Goal: Task Accomplishment & Management: Manage account settings

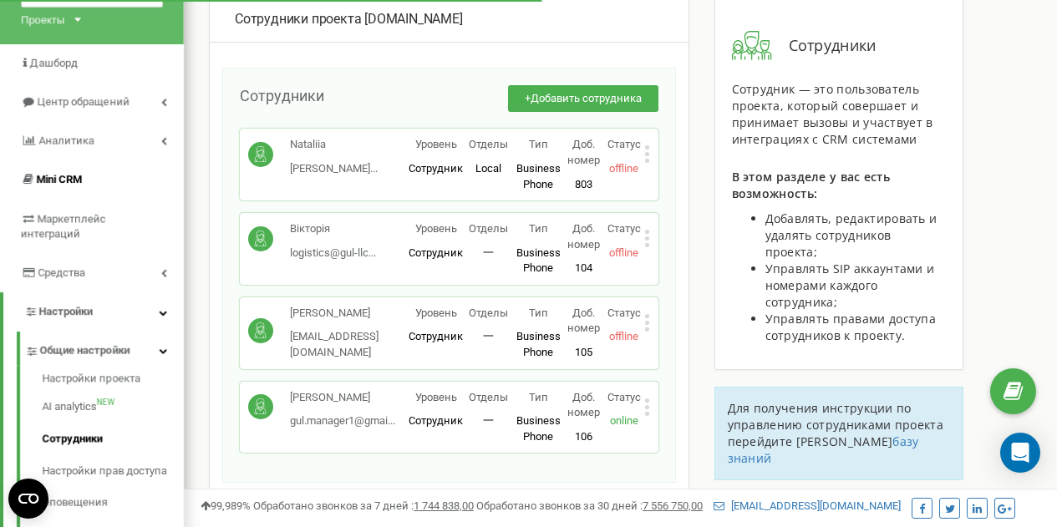
scroll to position [96, 0]
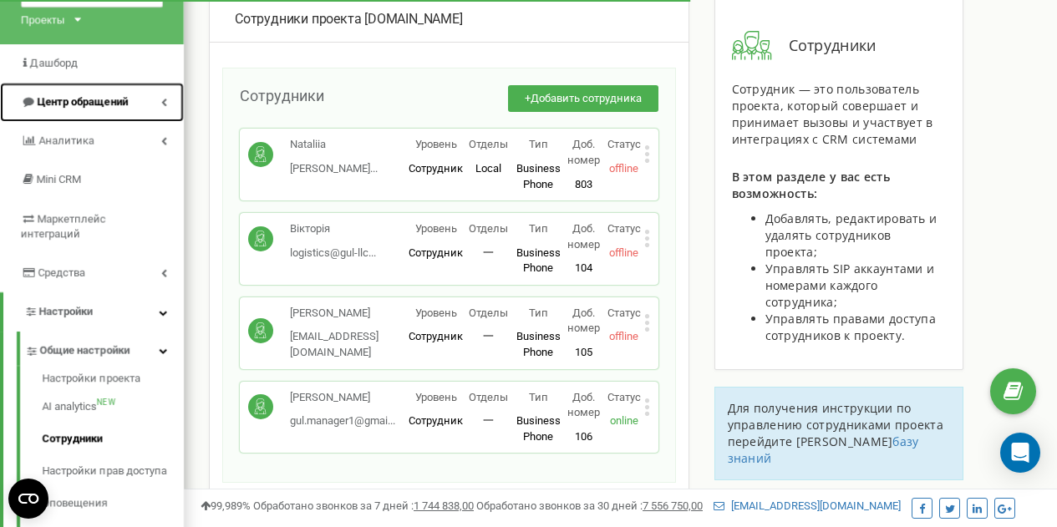
click at [94, 110] on link "Центр обращений" at bounding box center [92, 102] width 184 height 39
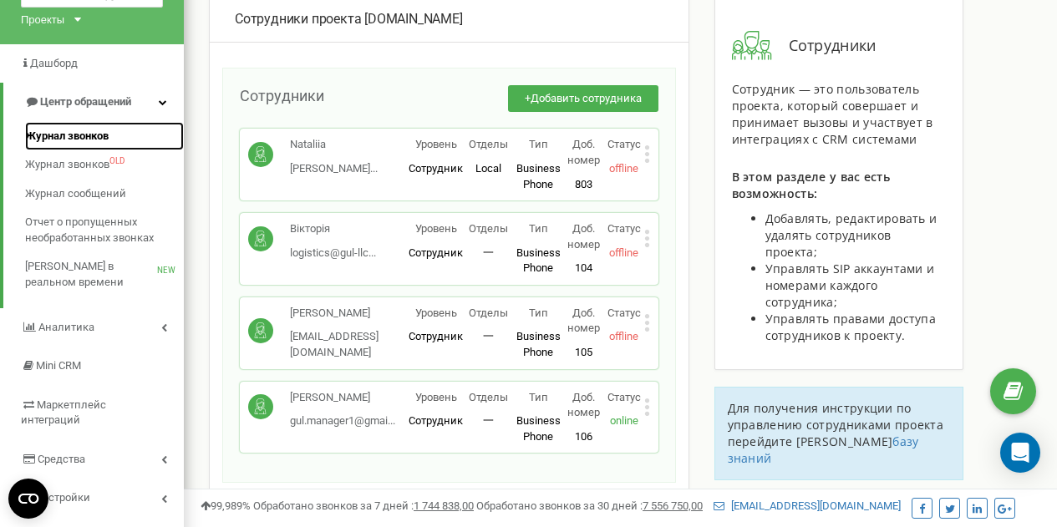
click at [80, 130] on span "Журнал звонков" at bounding box center [67, 137] width 84 height 16
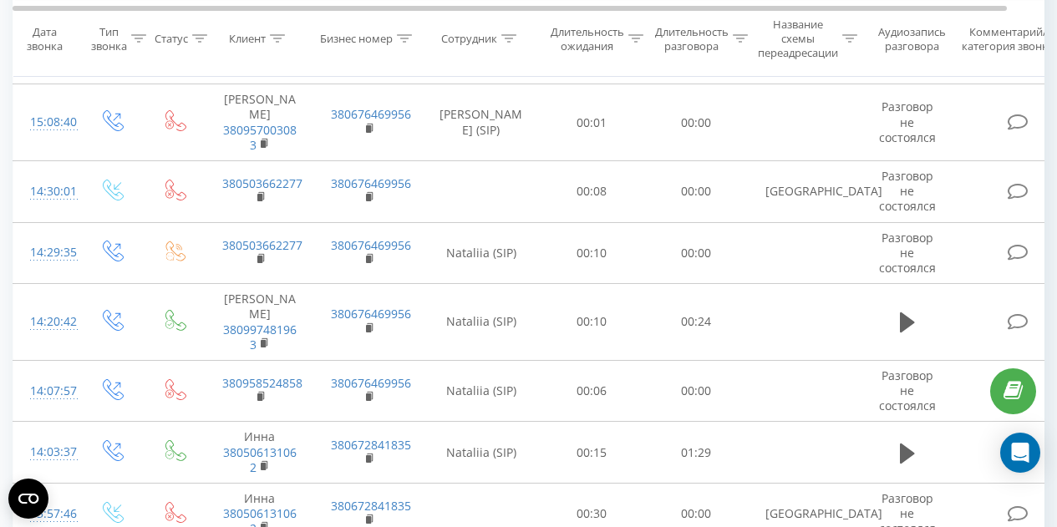
scroll to position [794, 0]
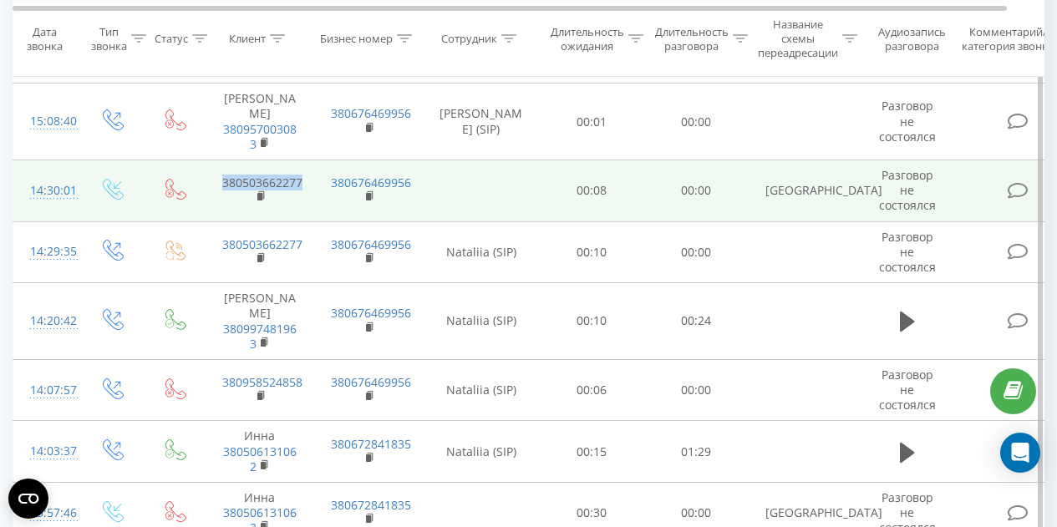
drag, startPoint x: 308, startPoint y: 155, endPoint x: 222, endPoint y: 156, distance: 86.9
click at [222, 160] on td "380503662277" at bounding box center [260, 191] width 109 height 62
copy link "380503662277"
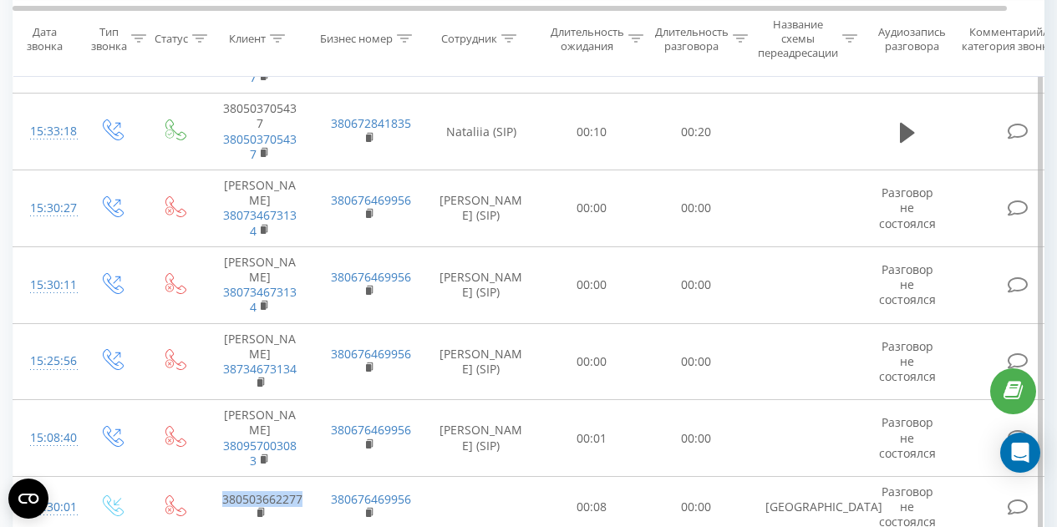
scroll to position [556, 0]
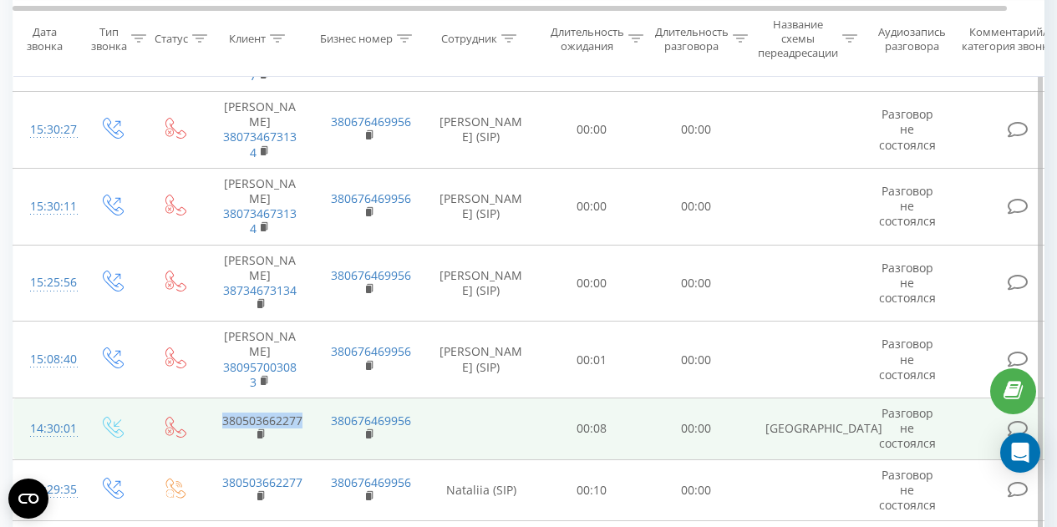
copy link "380503662277"
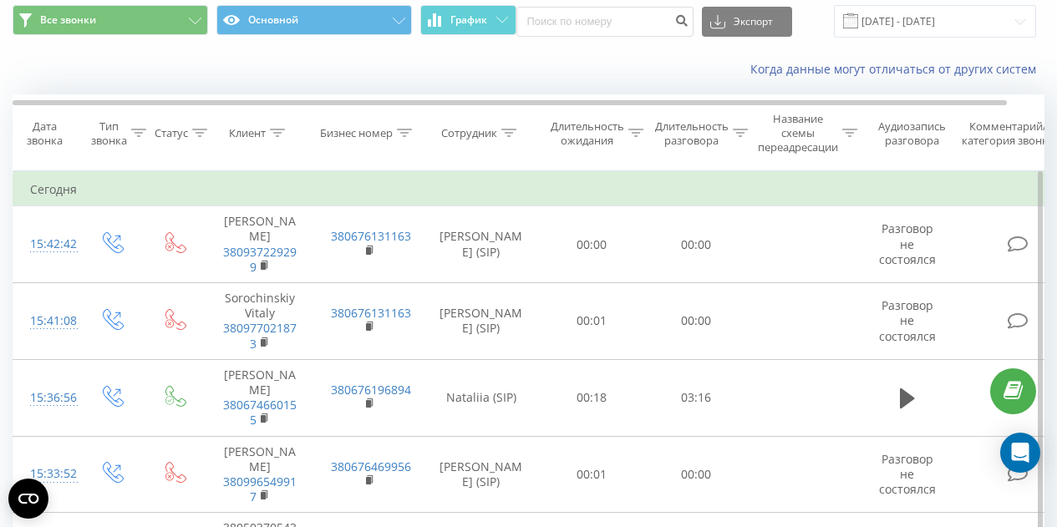
scroll to position [0, 0]
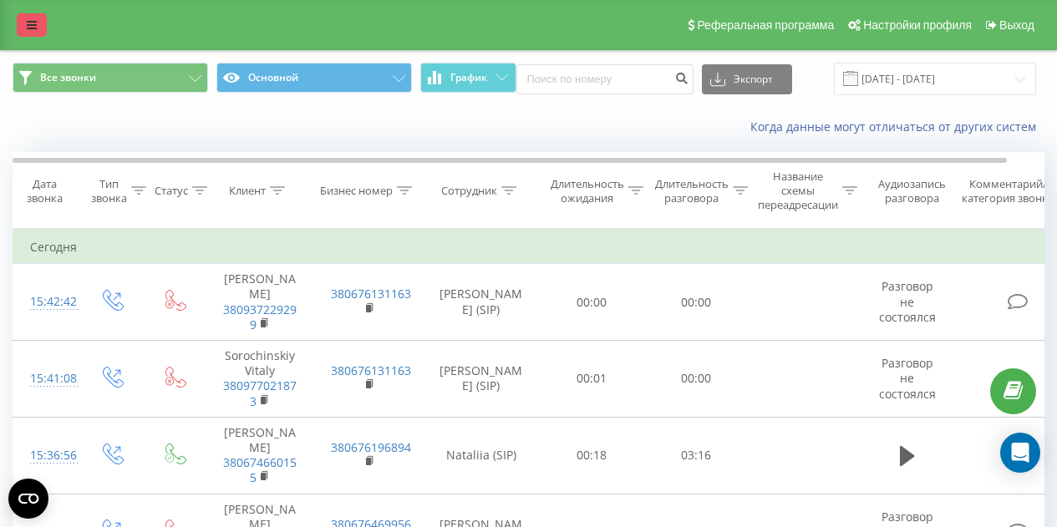
click at [31, 23] on icon at bounding box center [32, 25] width 10 height 12
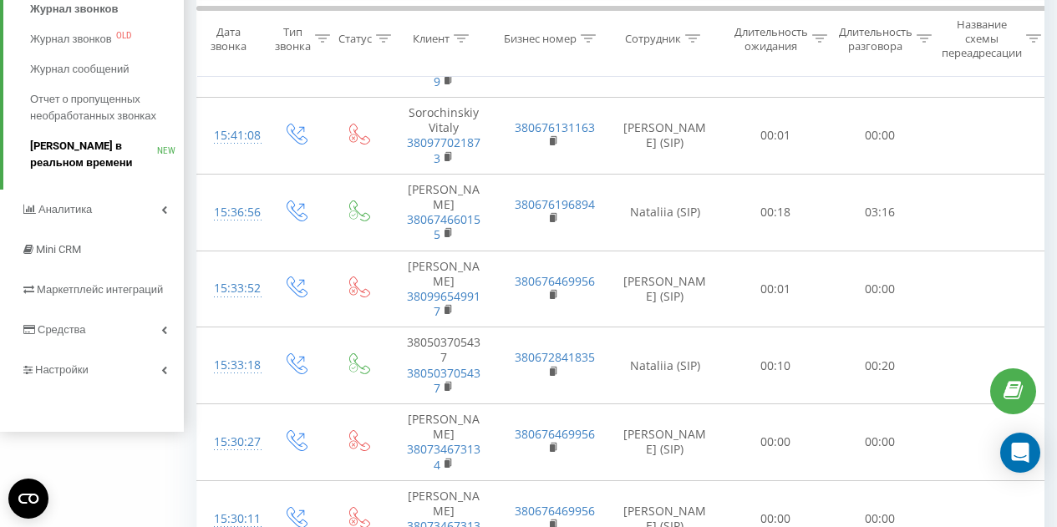
scroll to position [245, 0]
click at [94, 371] on link "Настройки" at bounding box center [92, 369] width 184 height 40
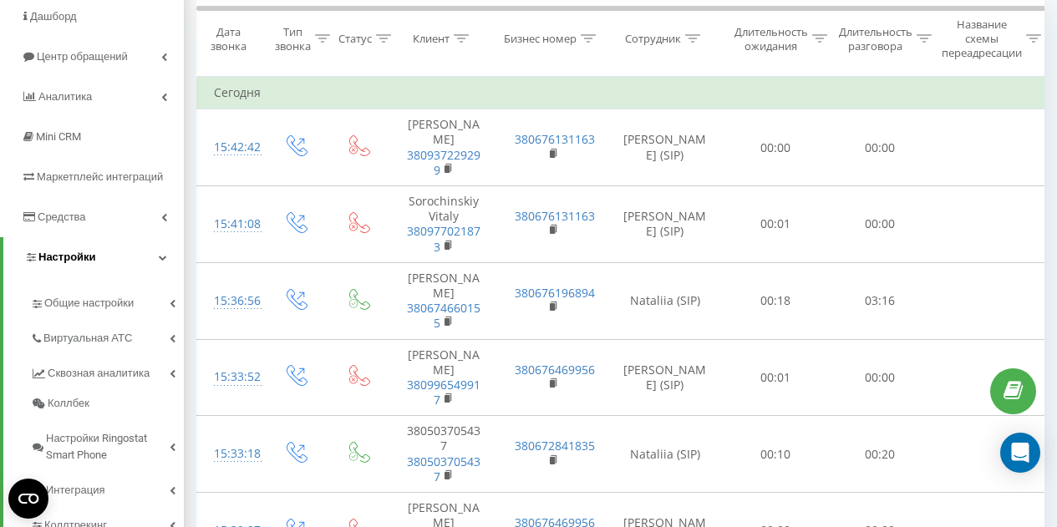
scroll to position [156, 0]
click at [98, 298] on span "Общие настройки" at bounding box center [91, 301] width 95 height 17
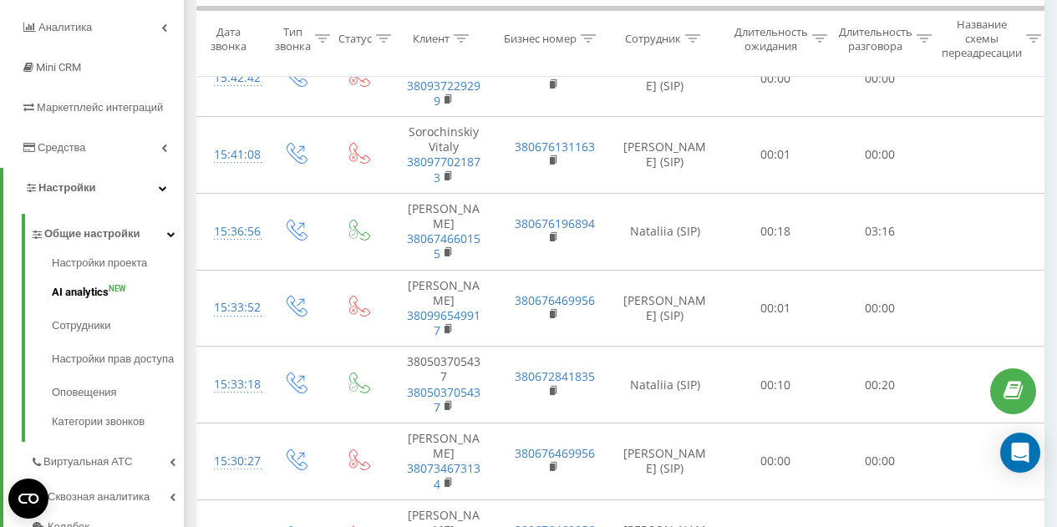
scroll to position [225, 0]
click at [91, 322] on span "Сотрудники" at bounding box center [84, 325] width 64 height 17
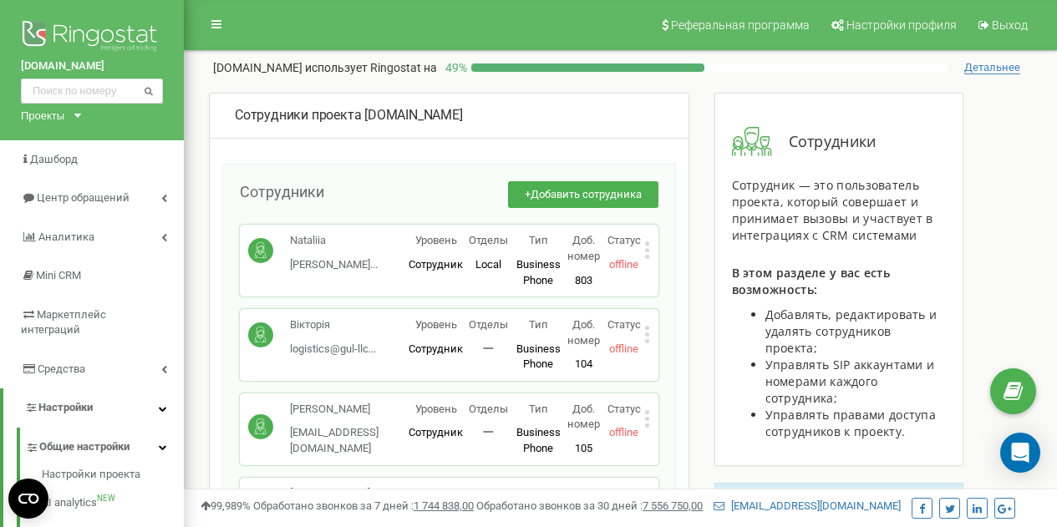
click at [648, 250] on icon at bounding box center [646, 250] width 4 height 4
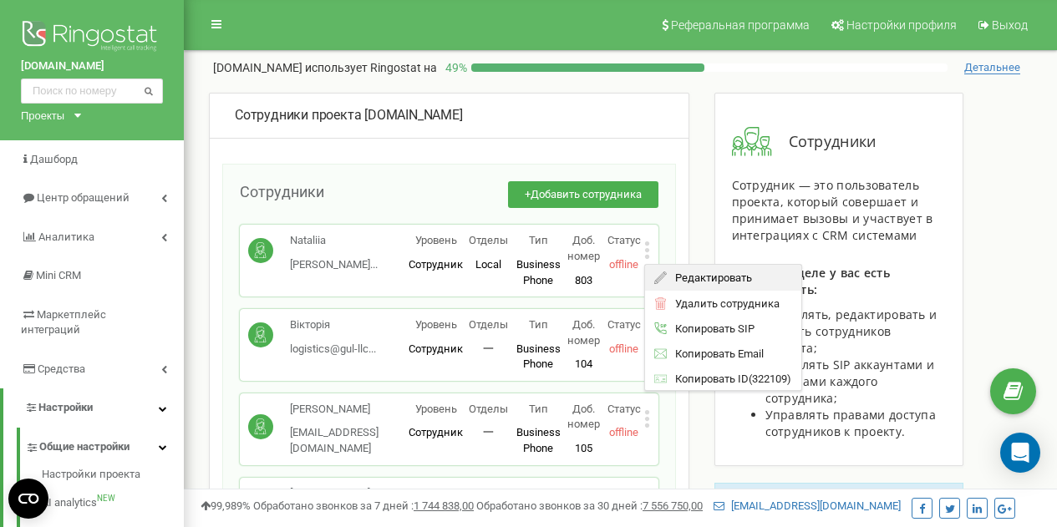
click at [686, 275] on span "Редактировать" at bounding box center [709, 277] width 85 height 11
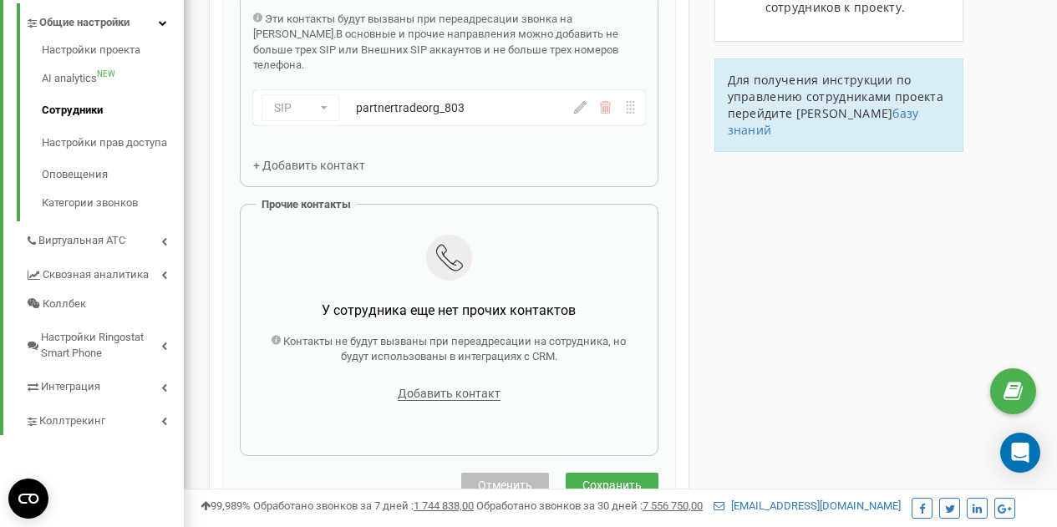
scroll to position [425, 0]
click at [617, 478] on span "Сохранить" at bounding box center [612, 484] width 59 height 13
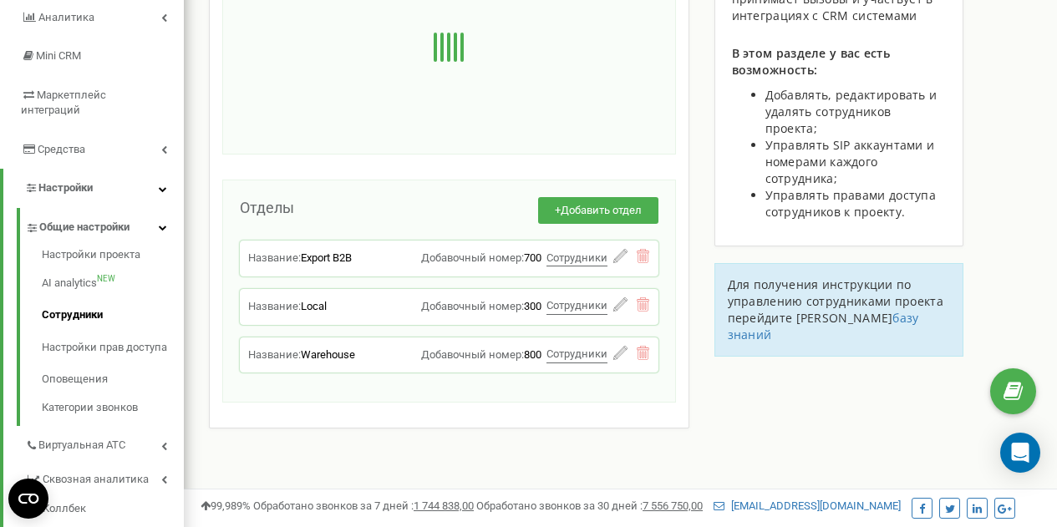
scroll to position [219, 0]
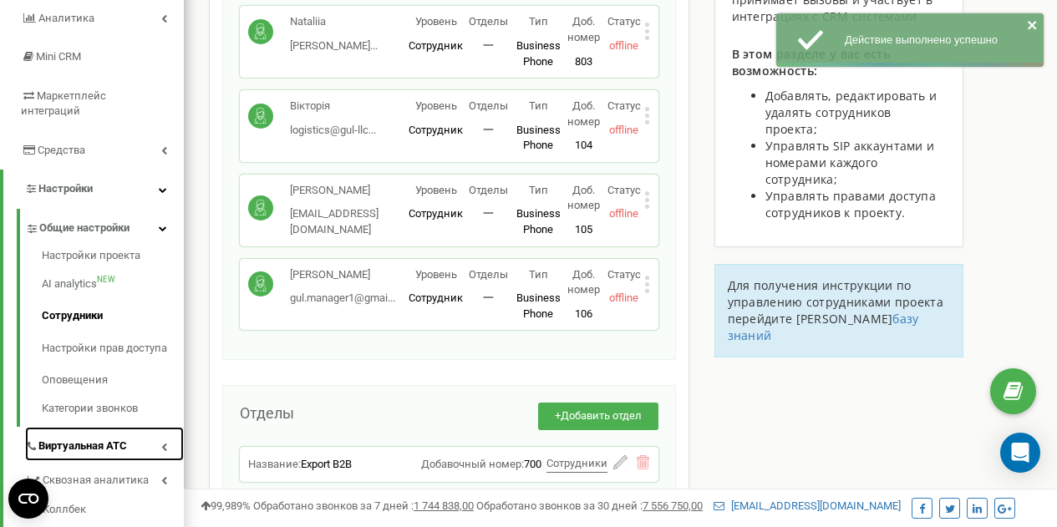
click at [99, 440] on link "Виртуальная АТС" at bounding box center [104, 444] width 159 height 34
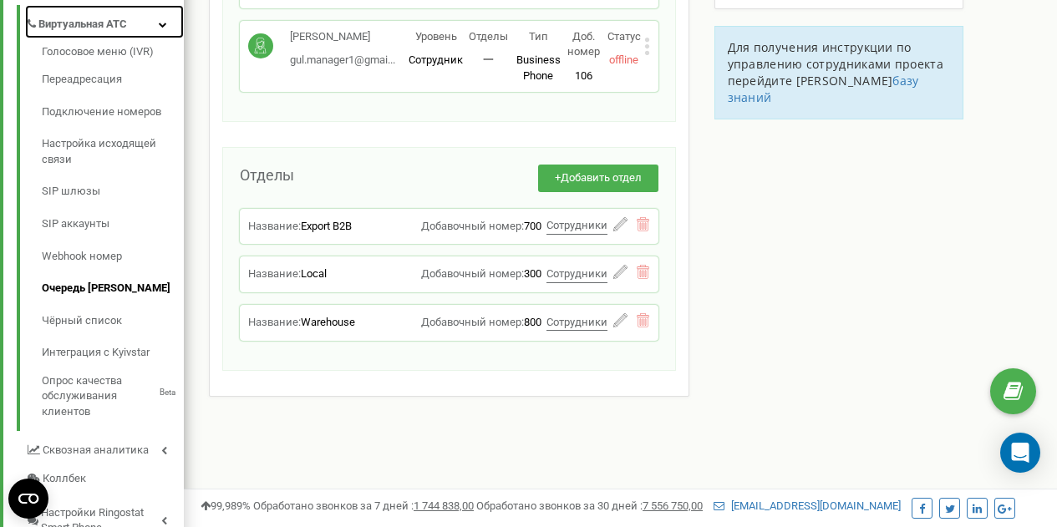
scroll to position [460, 0]
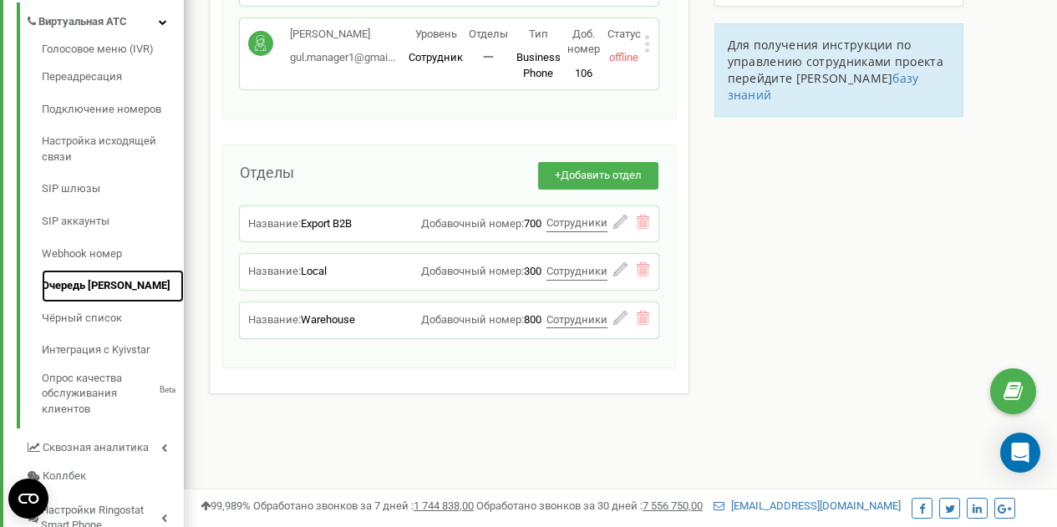
click at [92, 280] on link "Очередь [PERSON_NAME]" at bounding box center [113, 286] width 142 height 33
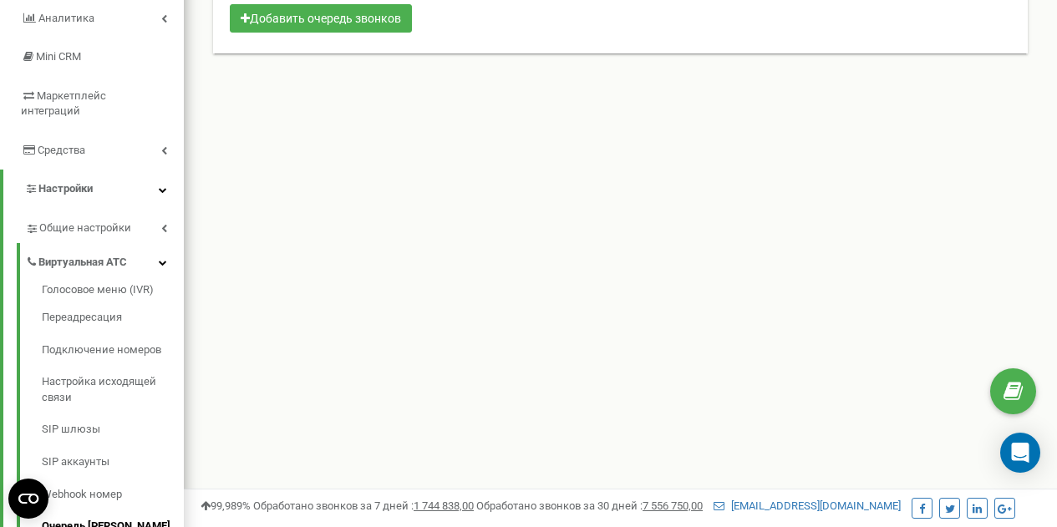
scroll to position [220, 0]
click at [90, 308] on link "Переадресация" at bounding box center [113, 317] width 142 height 33
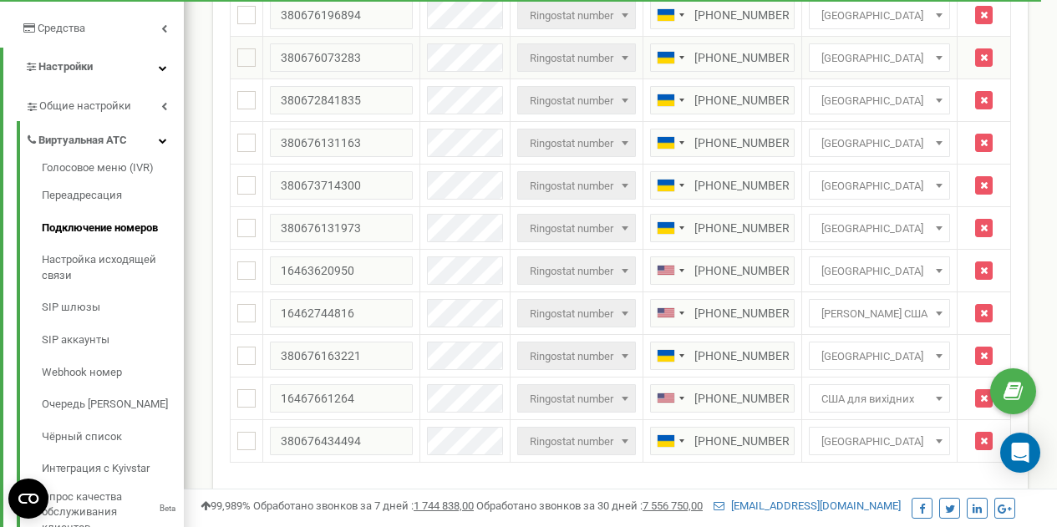
scroll to position [346, 0]
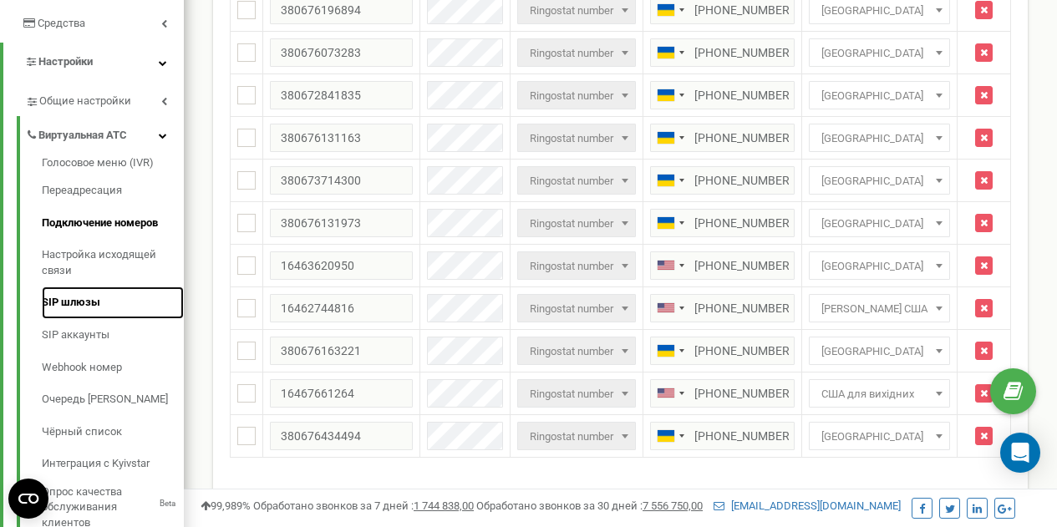
click at [76, 291] on link "SIP шлюзы" at bounding box center [113, 303] width 142 height 33
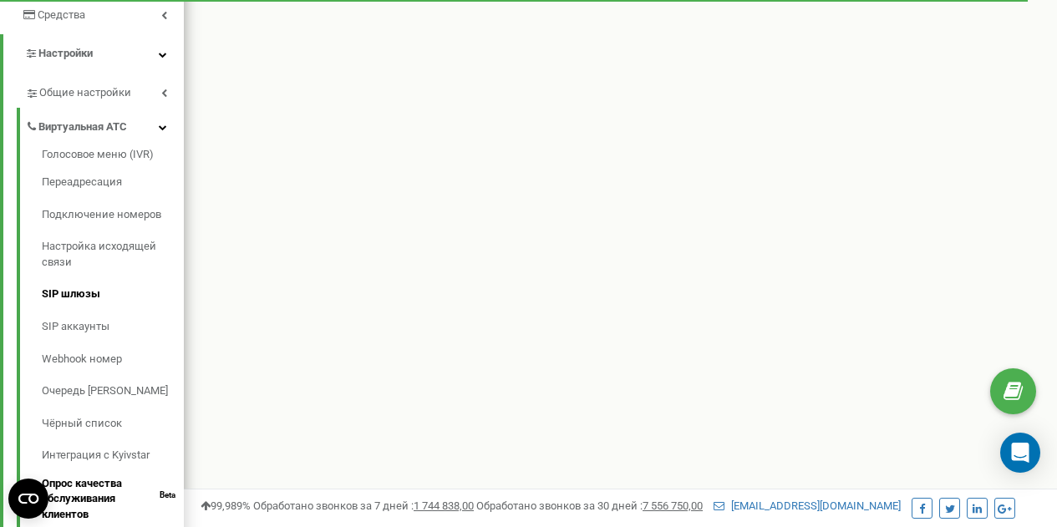
scroll to position [354, 0]
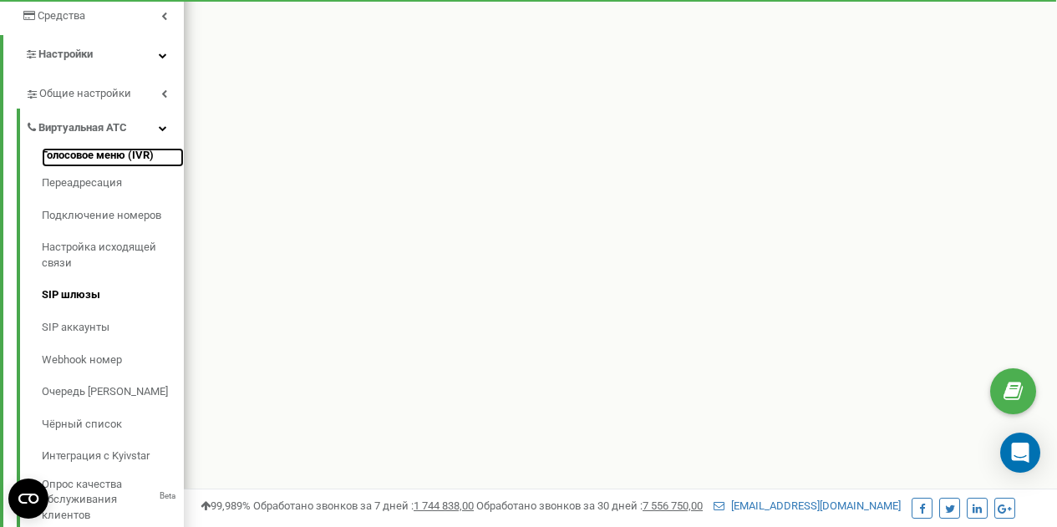
click at [97, 148] on link "Голосовое меню (IVR)" at bounding box center [113, 158] width 142 height 20
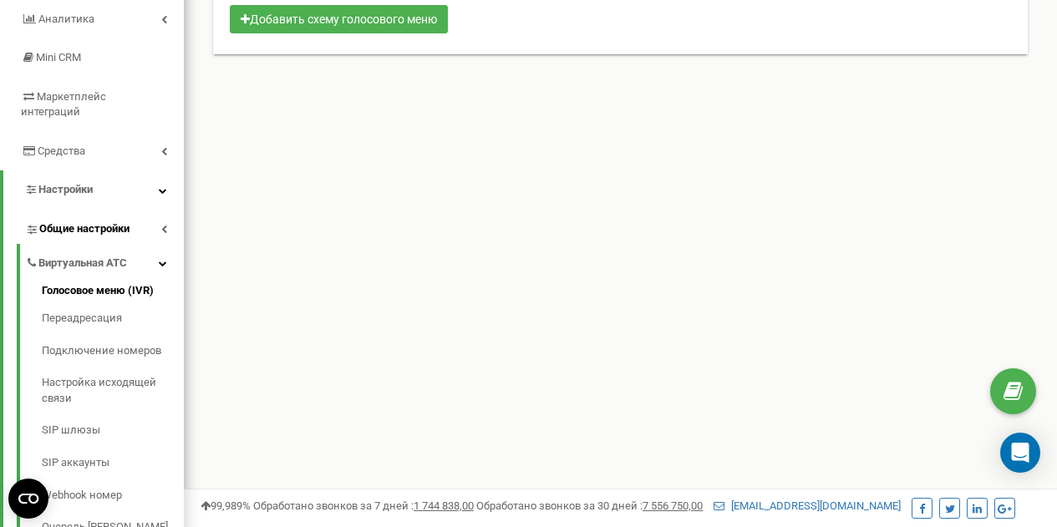
scroll to position [219, 0]
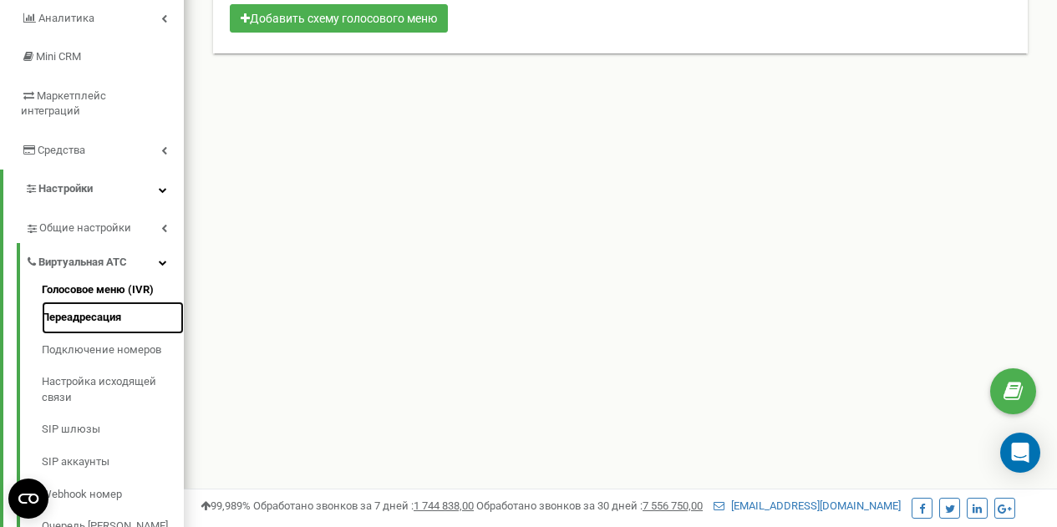
click at [99, 302] on link "Переадресация" at bounding box center [113, 318] width 142 height 33
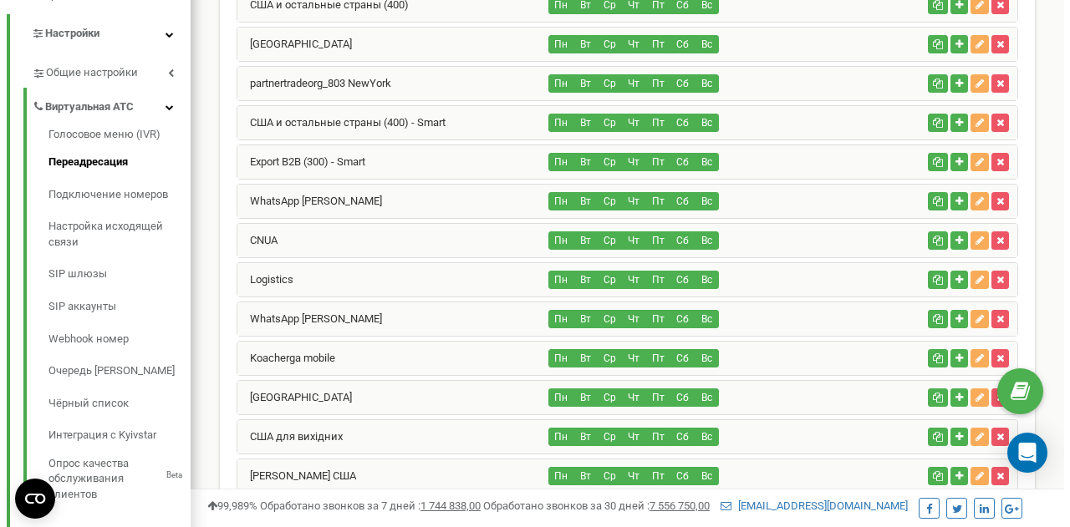
scroll to position [372, 0]
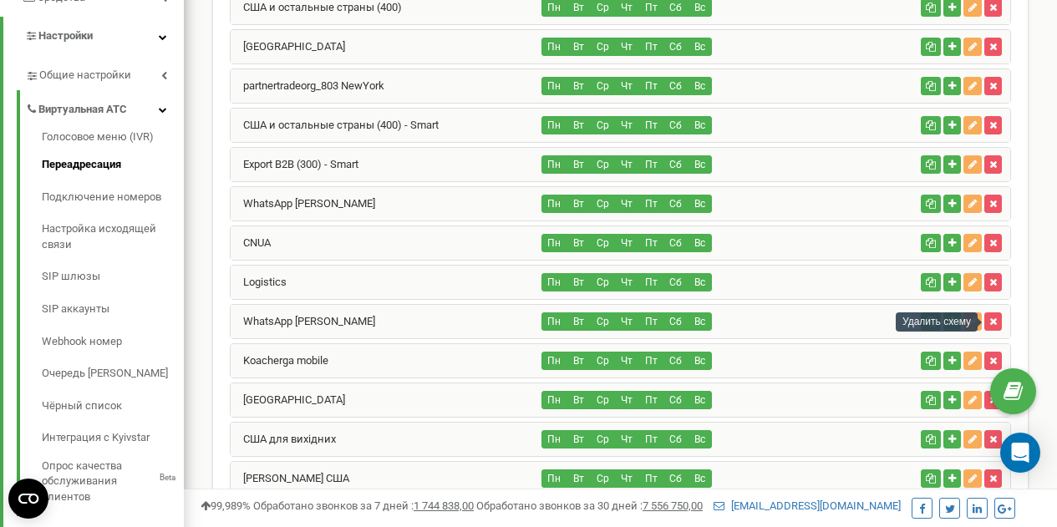
click at [970, 319] on div "Удалить схему" at bounding box center [937, 322] width 82 height 19
click at [967, 321] on button "button" at bounding box center [973, 322] width 18 height 18
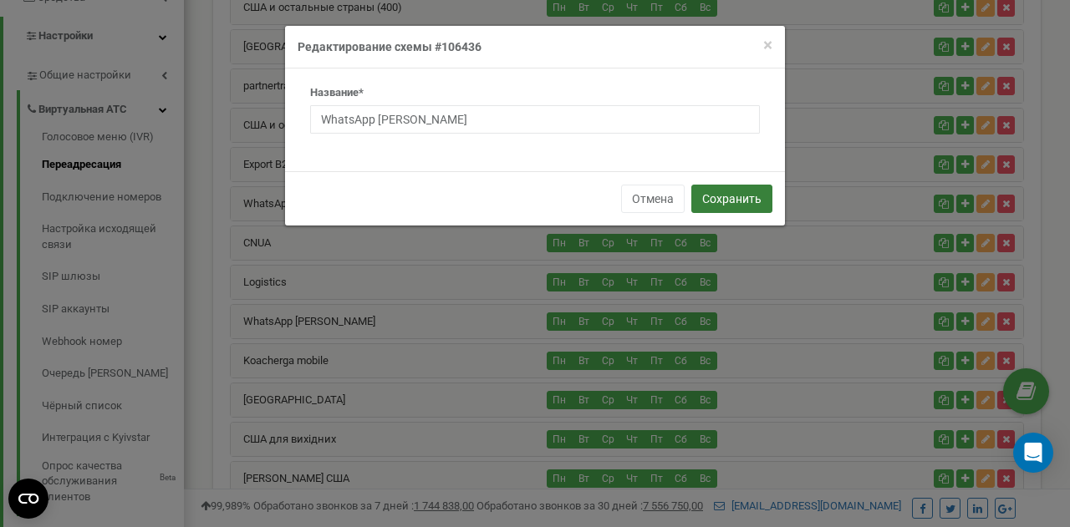
click at [752, 200] on button "Сохранить" at bounding box center [731, 199] width 81 height 28
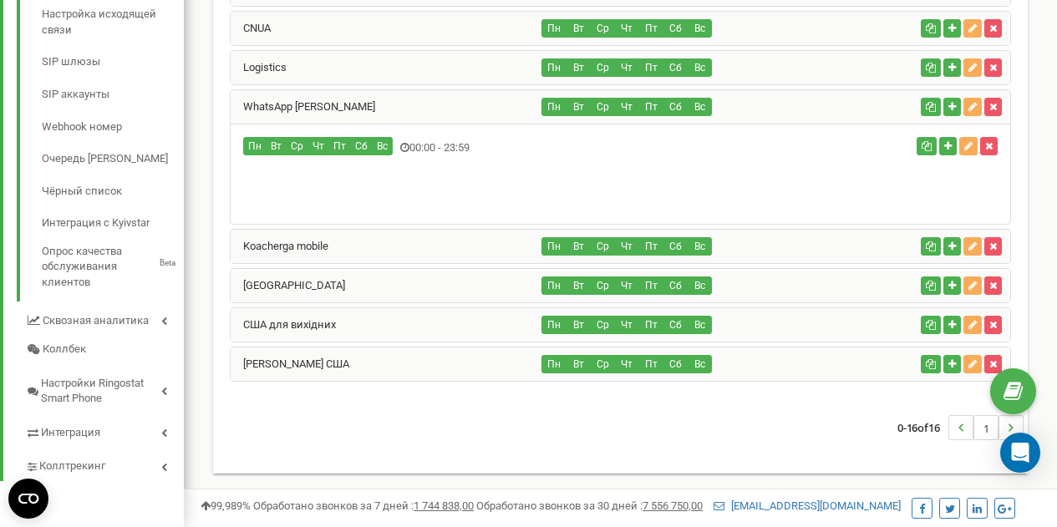
scroll to position [497, 0]
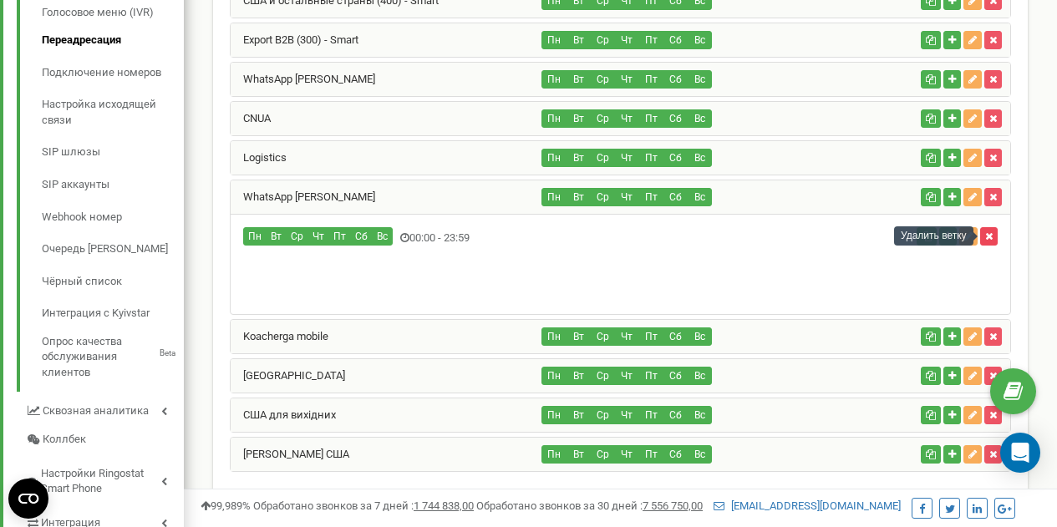
click at [991, 236] on icon "button" at bounding box center [989, 237] width 8 height 10
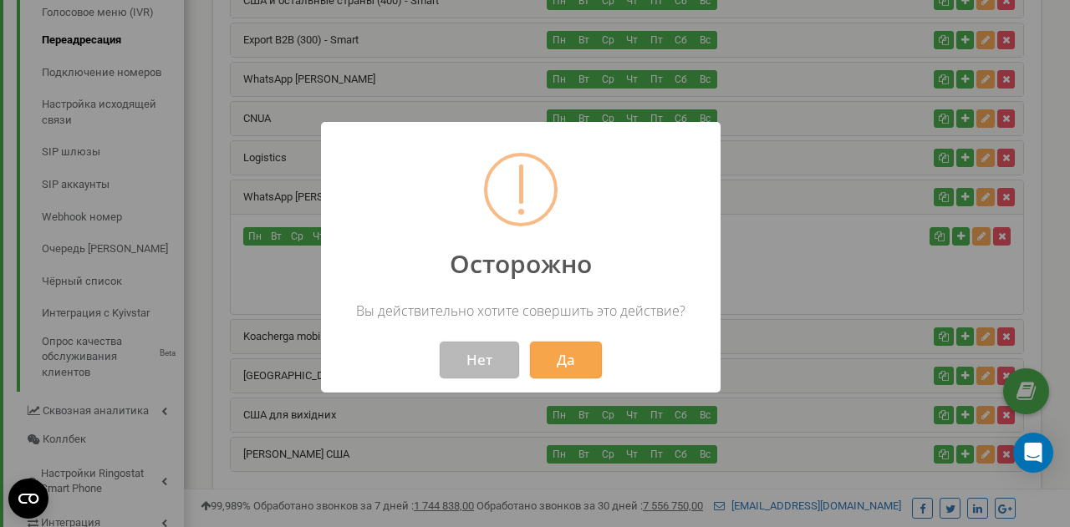
click at [480, 363] on button "Нет" at bounding box center [479, 360] width 79 height 37
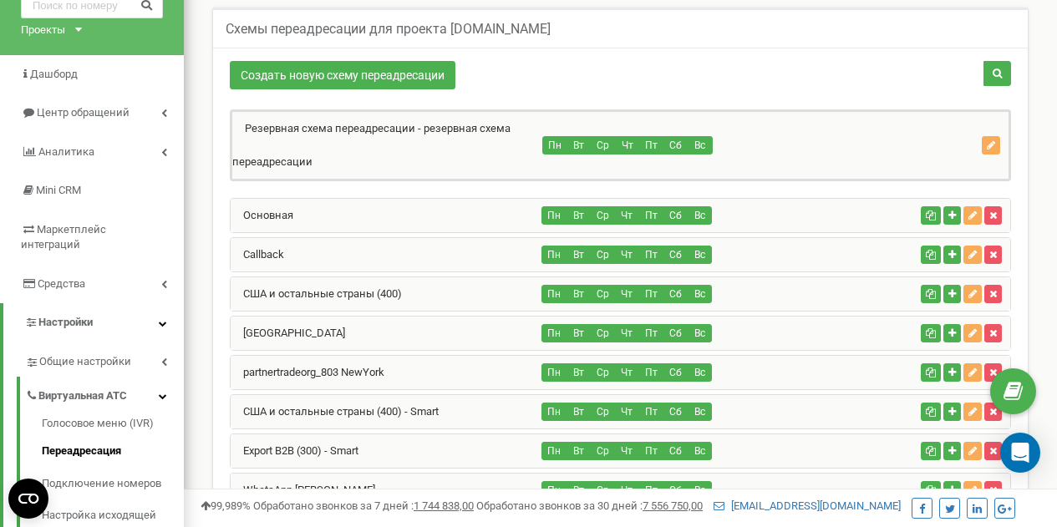
scroll to position [84, 0]
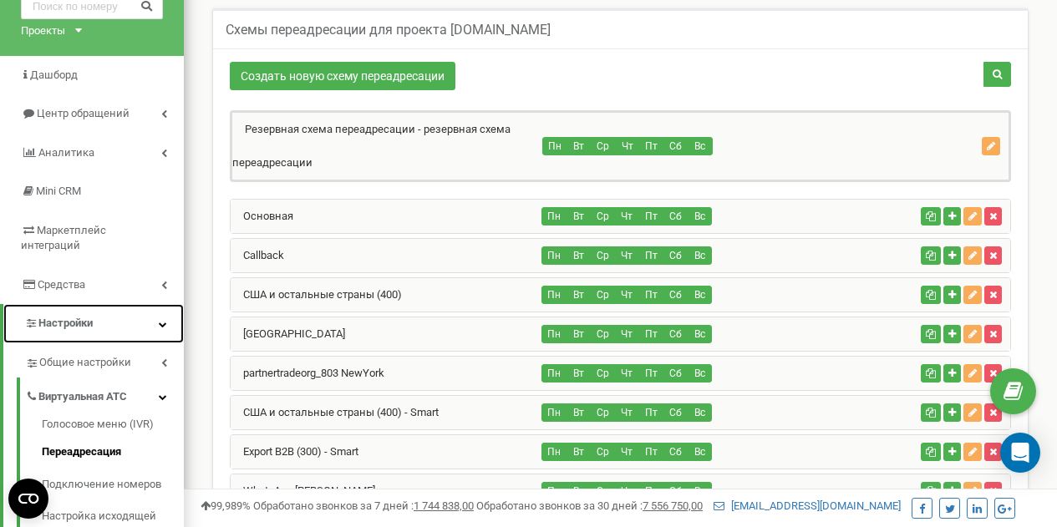
click at [93, 317] on span "Настройки" at bounding box center [65, 323] width 54 height 13
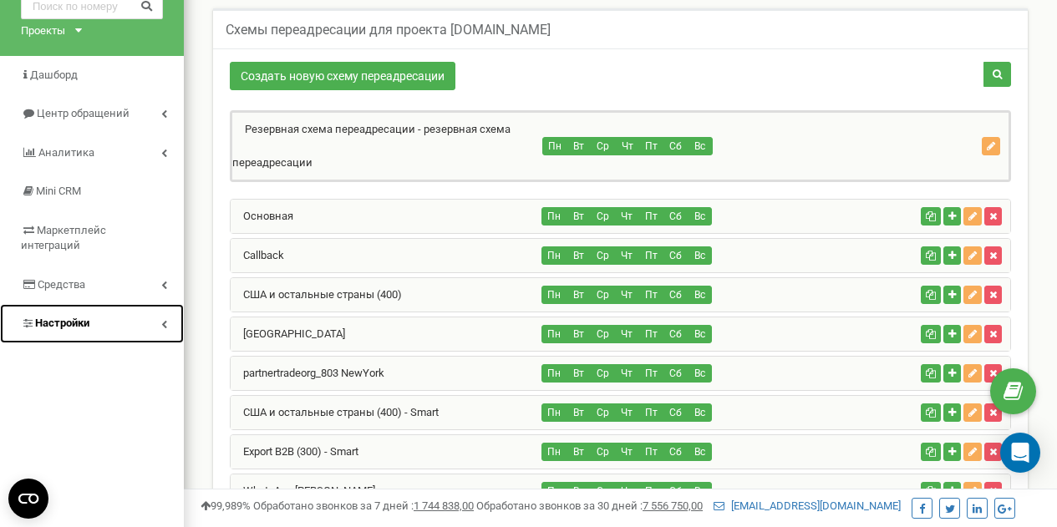
click at [82, 317] on span "Настройки" at bounding box center [62, 323] width 54 height 13
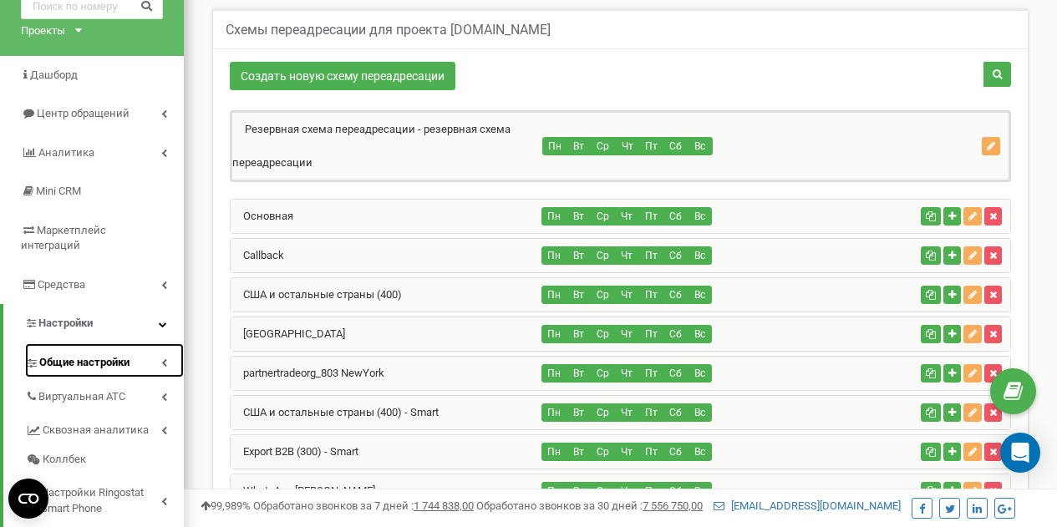
click at [92, 355] on span "Общие настройки" at bounding box center [84, 363] width 90 height 16
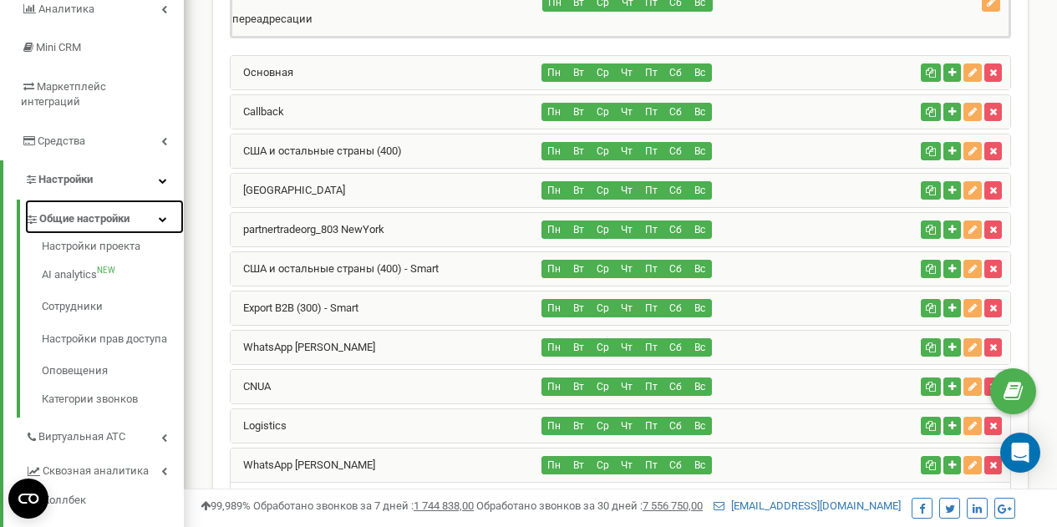
scroll to position [229, 0]
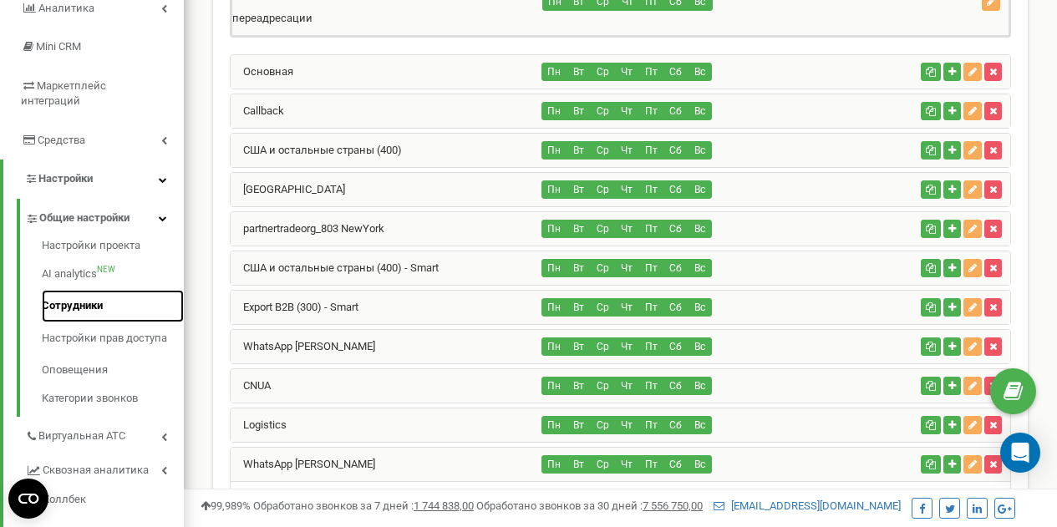
click at [84, 290] on link "Сотрудники" at bounding box center [113, 306] width 142 height 33
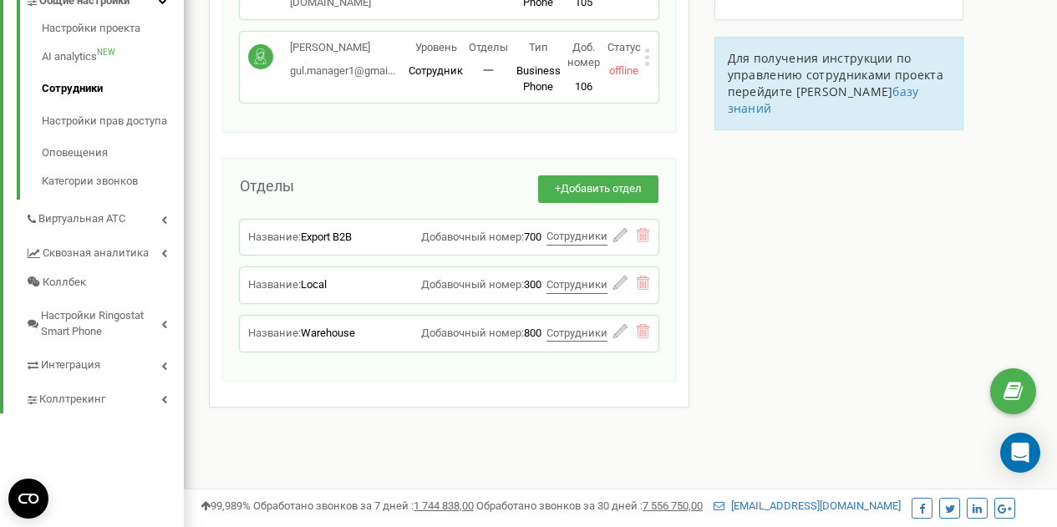
scroll to position [447, 0]
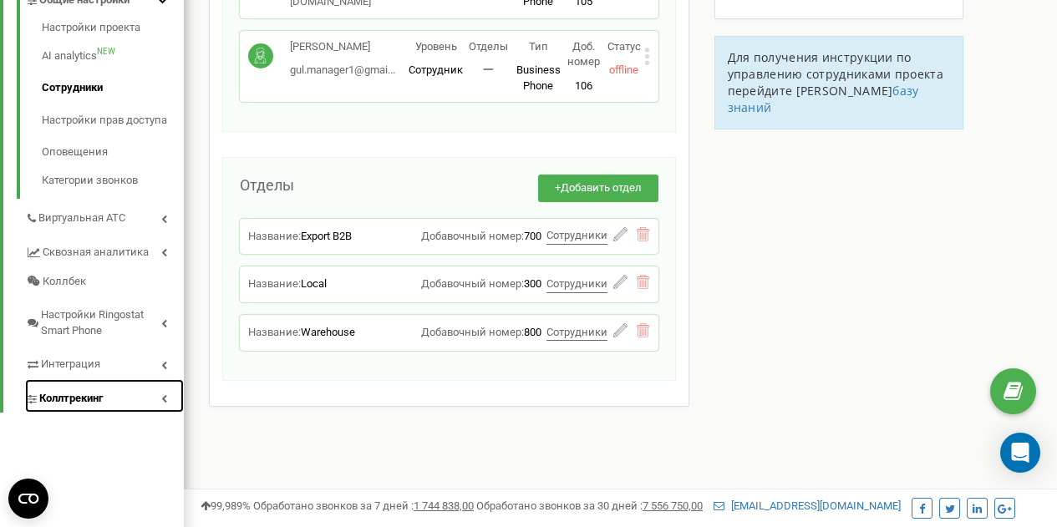
click at [105, 389] on link "Коллтрекинг" at bounding box center [104, 396] width 159 height 34
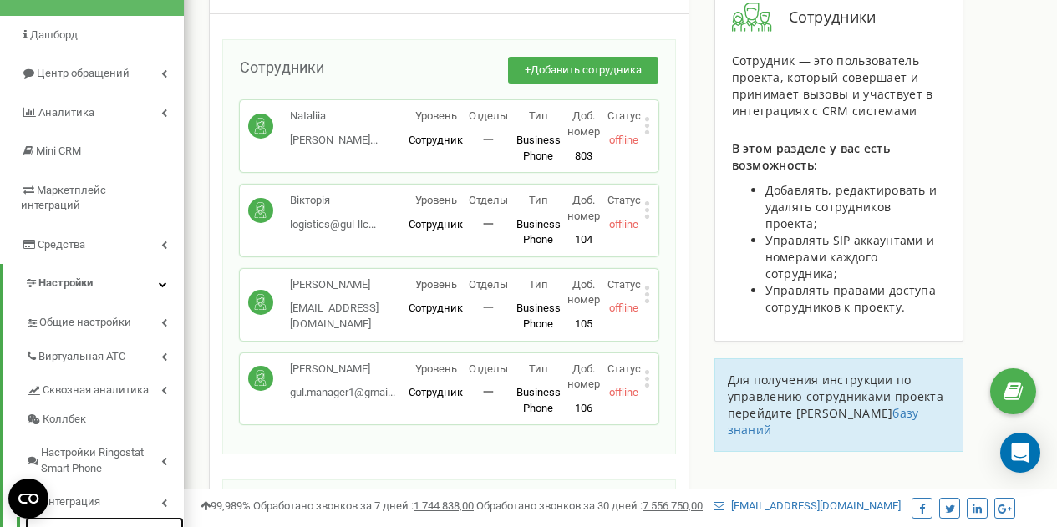
scroll to position [124, 0]
